Goal: Task Accomplishment & Management: Manage account settings

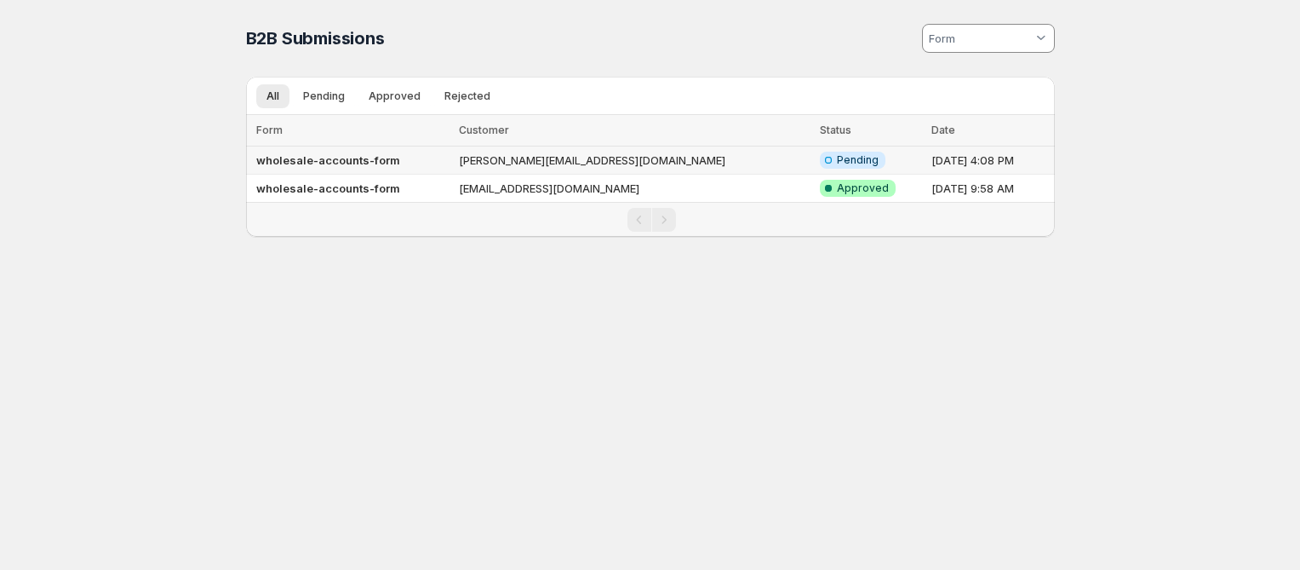
click at [659, 155] on td "[PERSON_NAME][EMAIL_ADDRESS][DOMAIN_NAME]" at bounding box center [634, 160] width 361 height 28
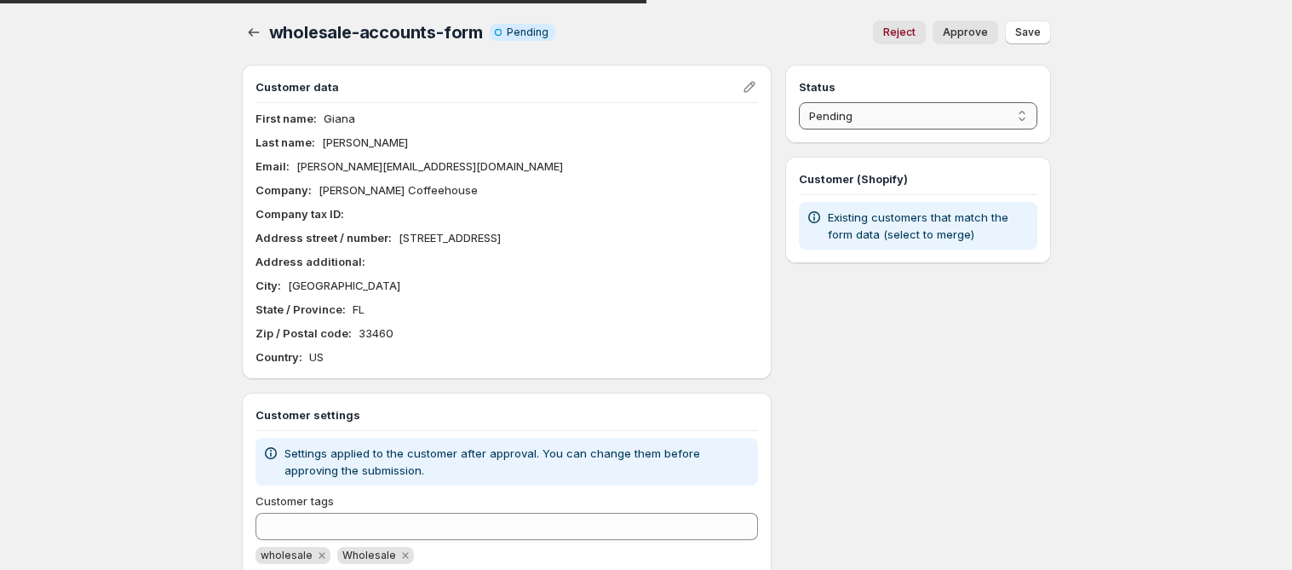
click at [970, 124] on select "Pending Approved Rejected Ignored Spam" at bounding box center [918, 115] width 238 height 27
select select "1"
click at [799, 102] on select "Pending Approved Rejected Ignored Spam" at bounding box center [918, 115] width 238 height 27
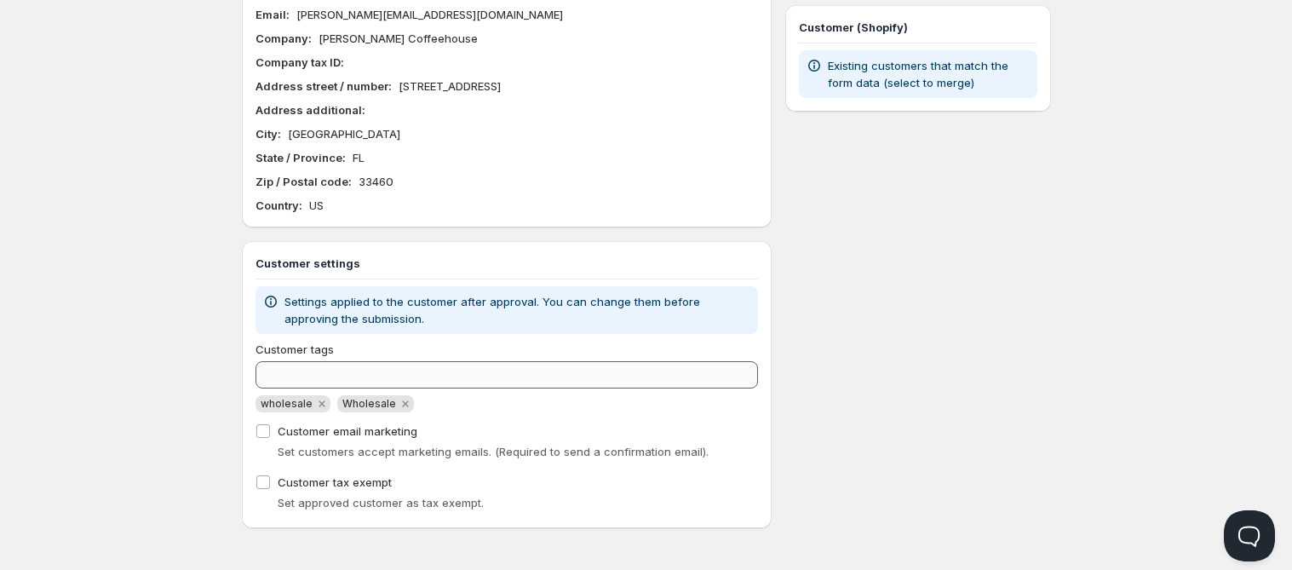
scroll to position [152, 0]
click at [281, 411] on div "Customer tags wholesale Wholesale Customer email marketing Set customers accept…" at bounding box center [506, 427] width 503 height 174
click at [287, 407] on span "wholesale" at bounding box center [287, 402] width 52 height 13
click at [352, 404] on span "Wholesale" at bounding box center [369, 402] width 54 height 13
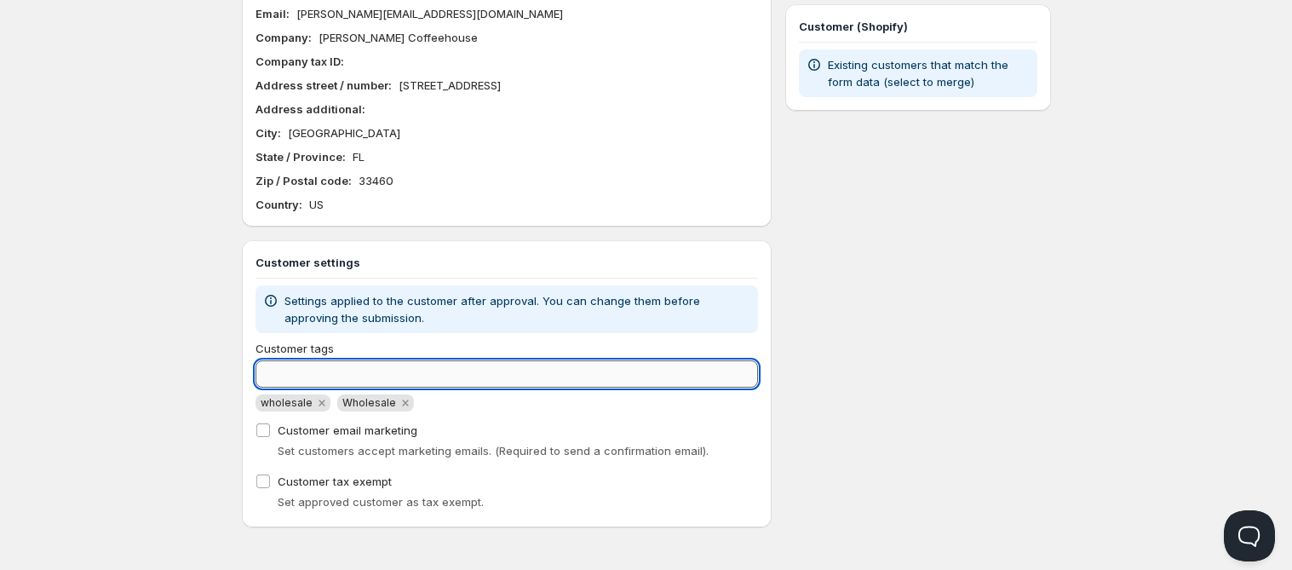
click at [363, 371] on input "Customer tags" at bounding box center [506, 373] width 503 height 27
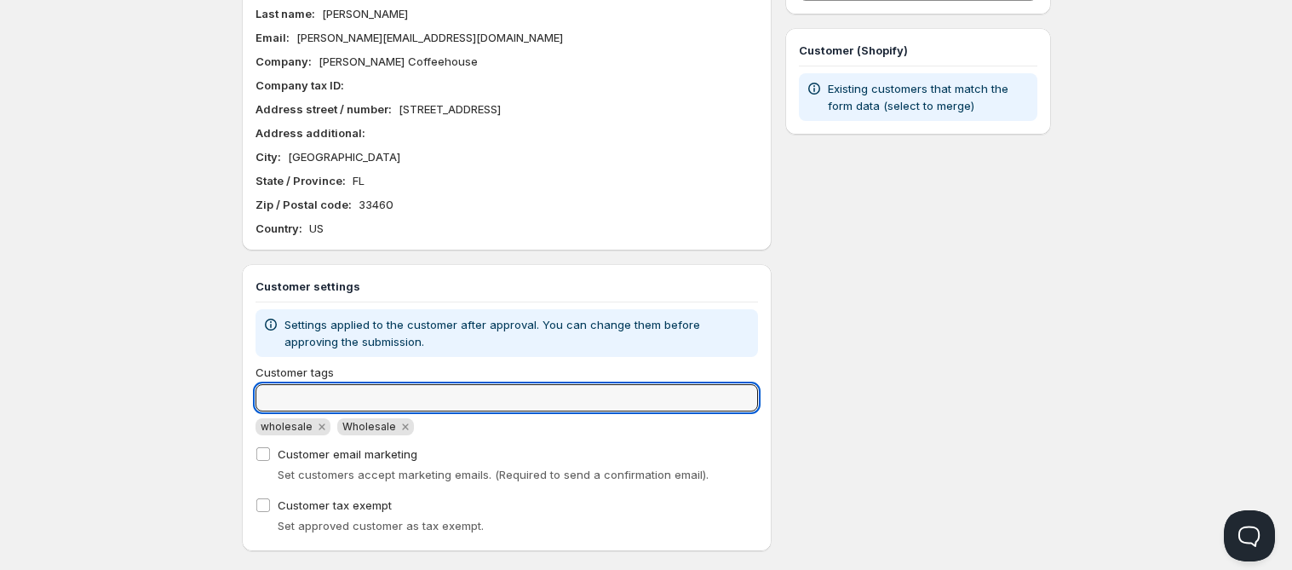
scroll to position [0, 0]
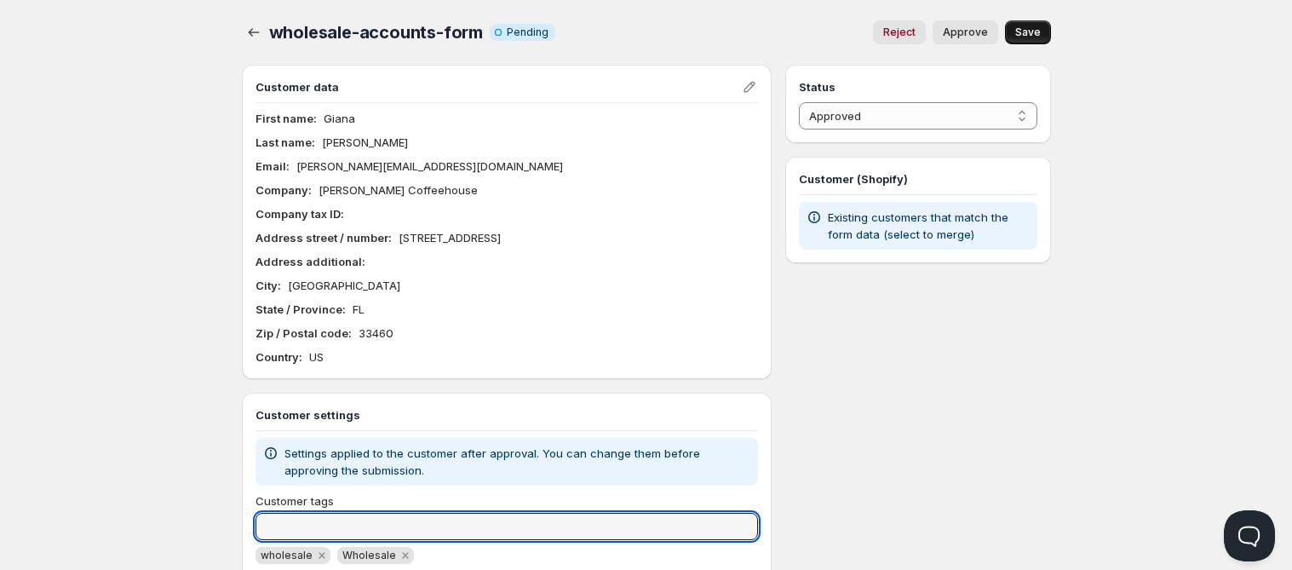
click at [1041, 32] on button "Save" at bounding box center [1028, 32] width 46 height 24
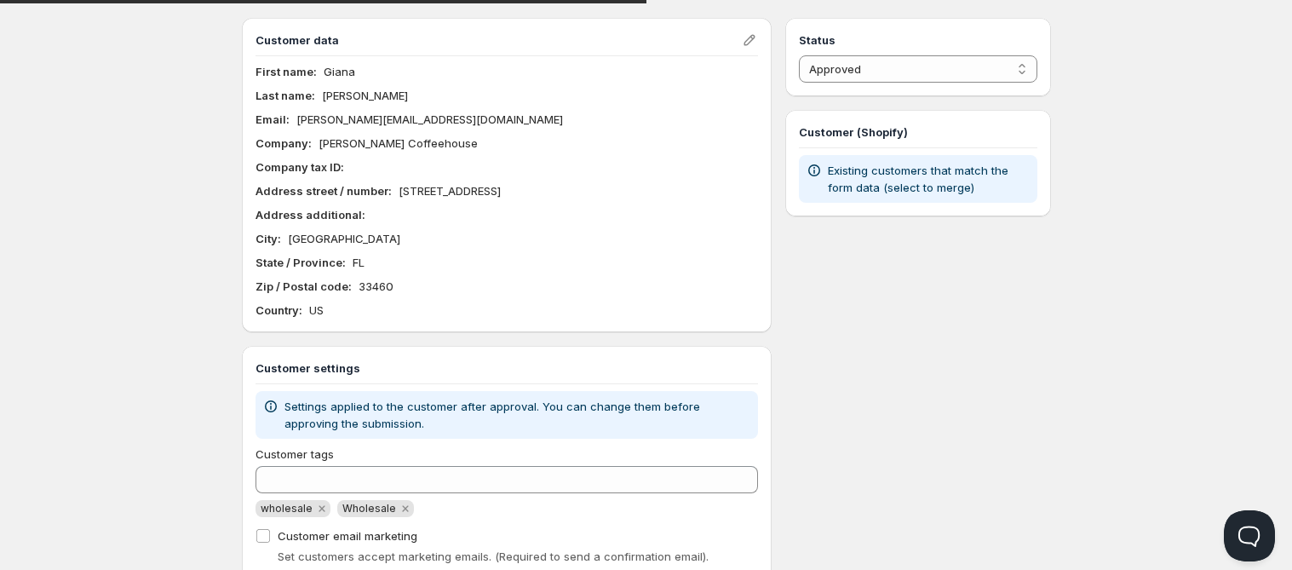
scroll to position [152, 0]
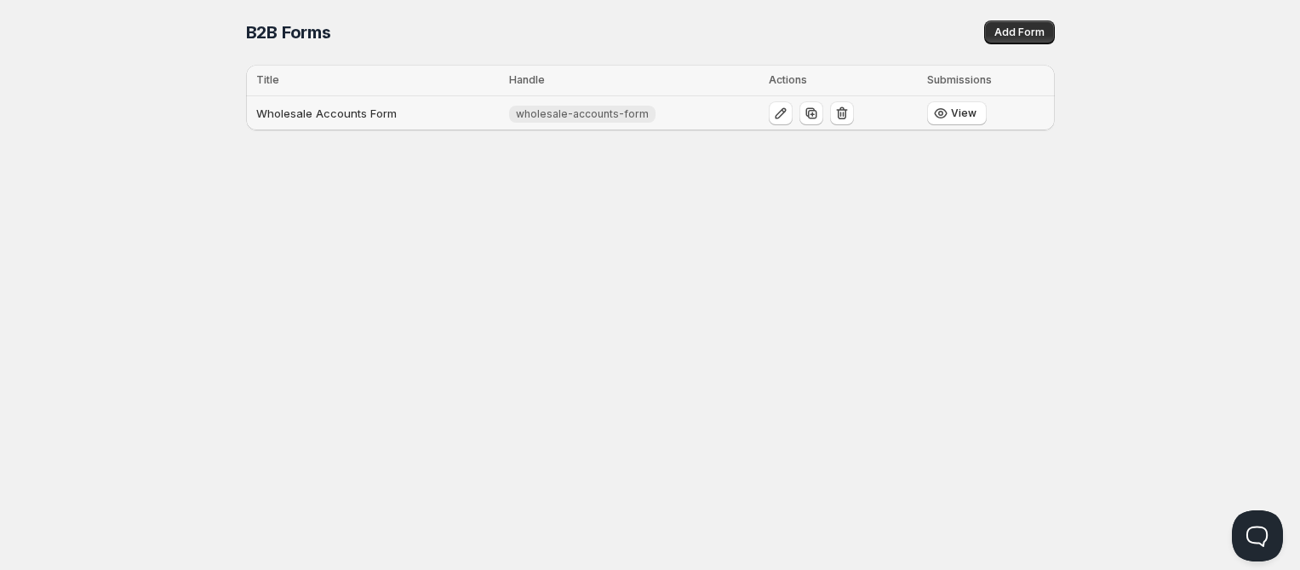
click at [582, 110] on span "wholesale-accounts-form" at bounding box center [582, 114] width 133 height 14
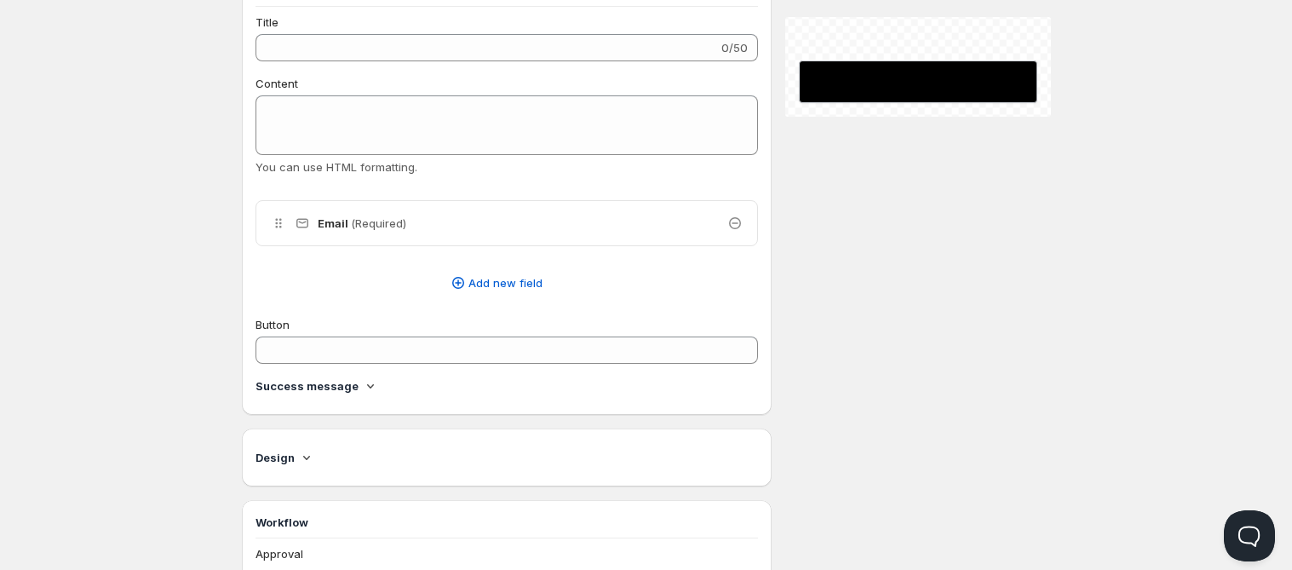
type input "Wholesale Accounts Form"
type input "wholesale-accounts-form"
type input "Wholesale Account Registration Form"
type input "Submit Wholesale Account Request"
radio input "true"
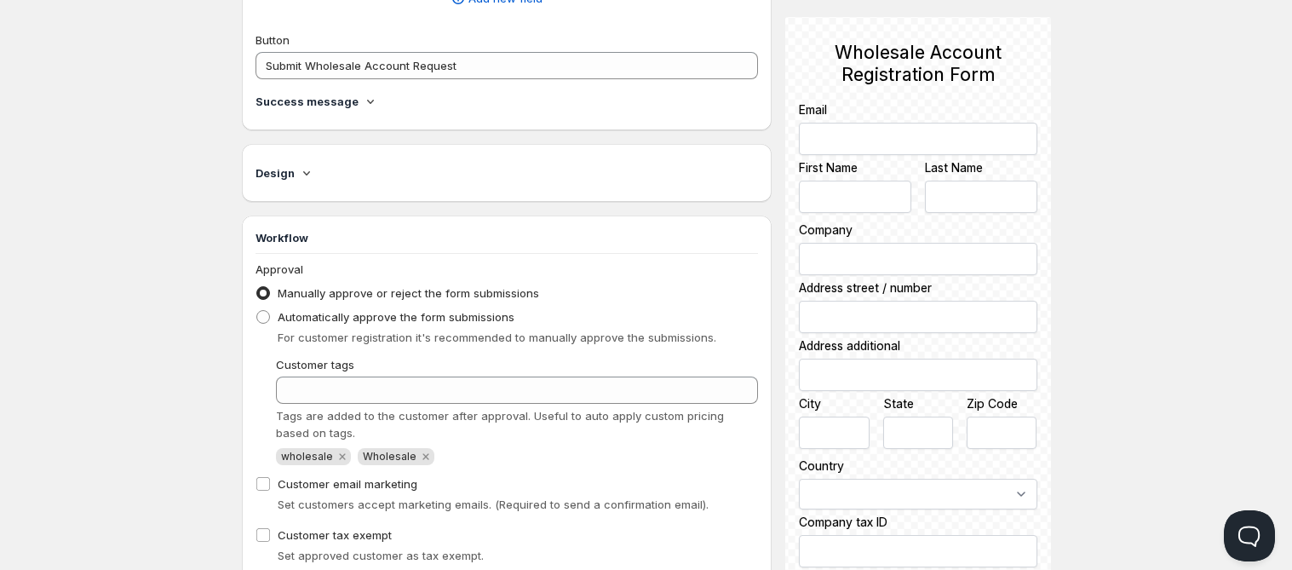
scroll to position [1205, 0]
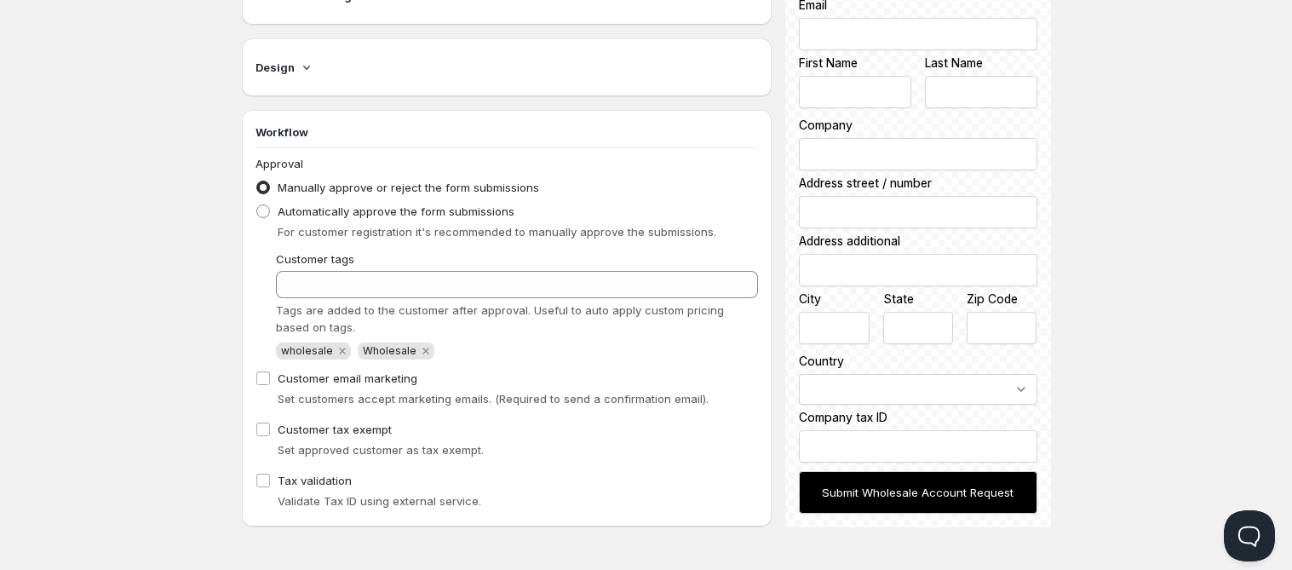
scroll to position [1, 0]
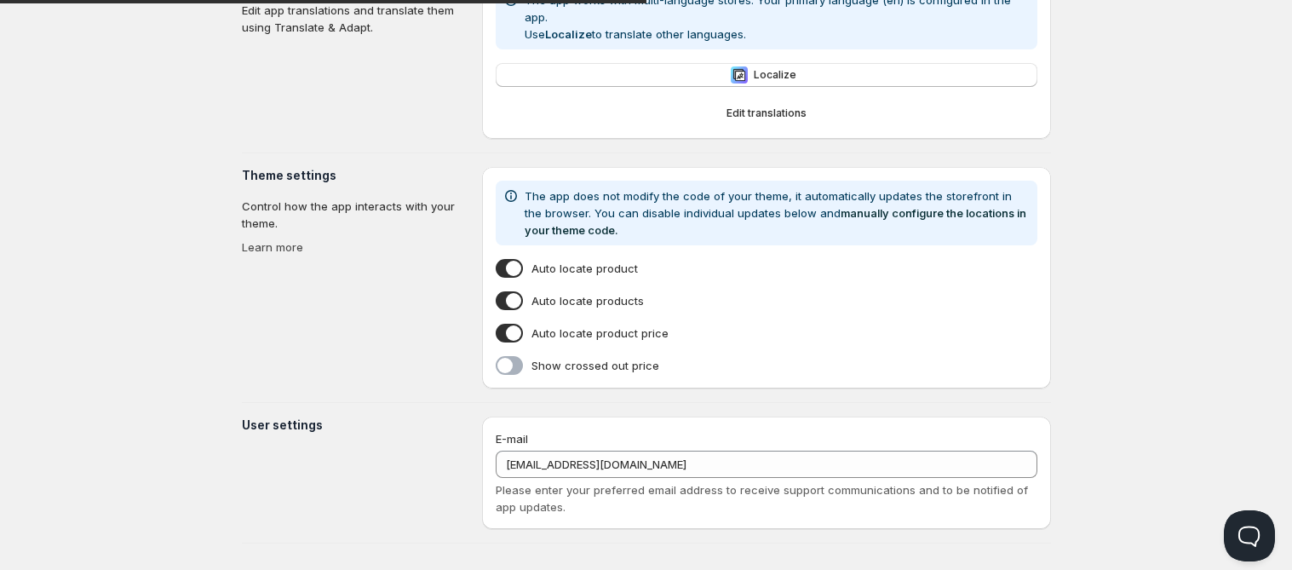
type input "Refresh - No Wholesale"
